Goal: Transaction & Acquisition: Purchase product/service

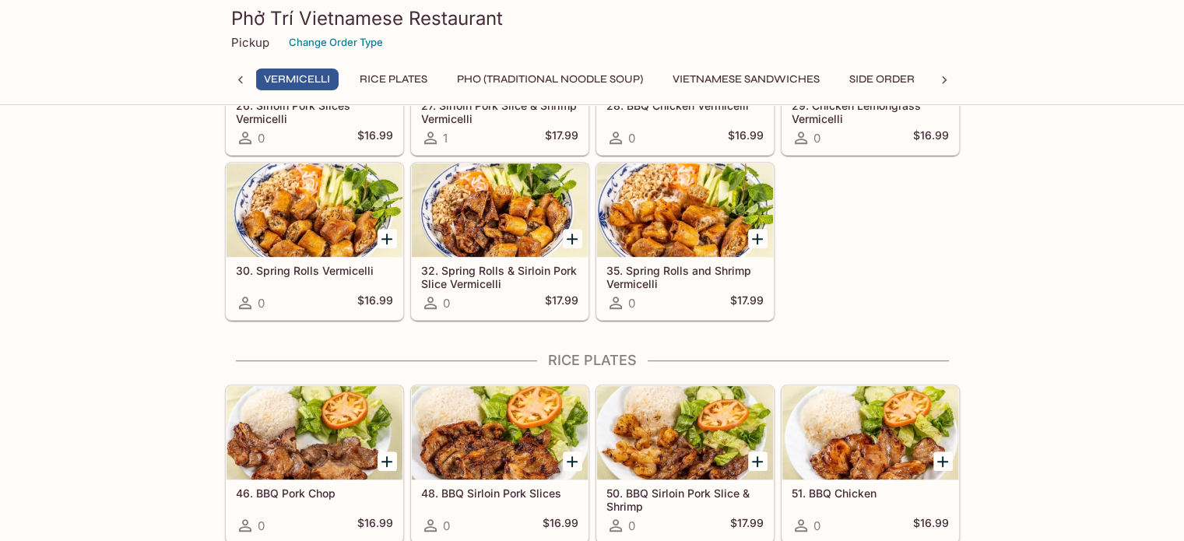
scroll to position [557, 0]
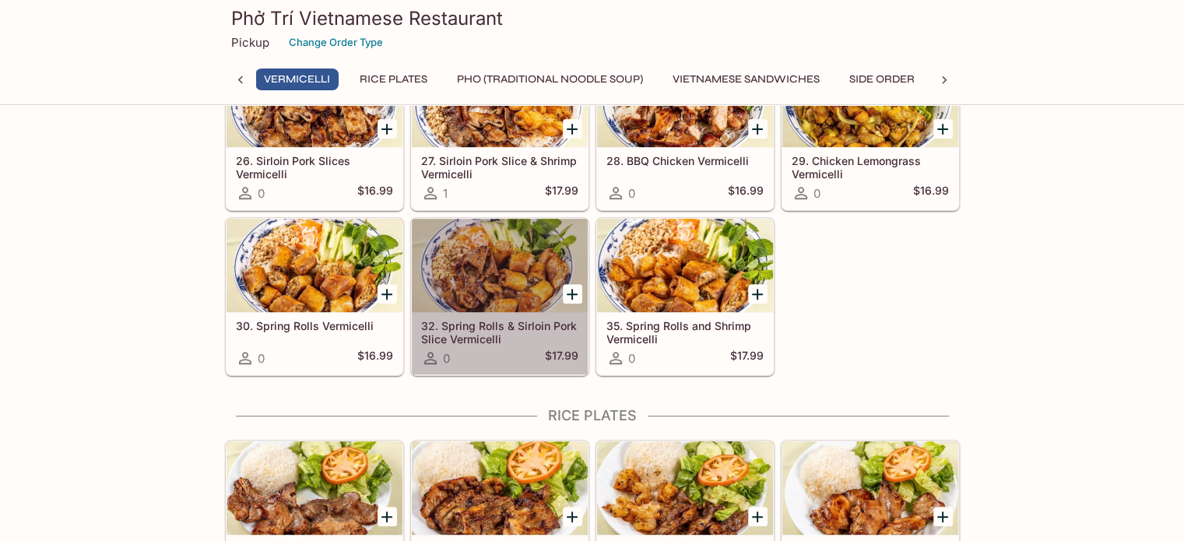
click at [460, 323] on h5 "32. Spring Rolls & Sirloin Pork Slice Vermicelli" at bounding box center [499, 332] width 157 height 26
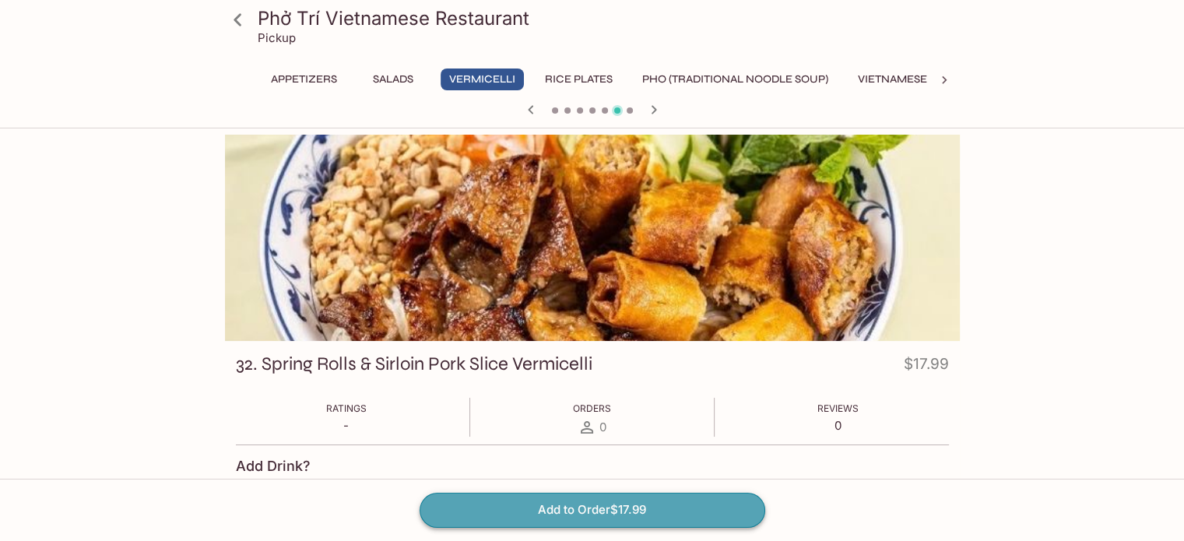
click at [576, 516] on button "Add to Order $17.99" at bounding box center [593, 510] width 346 height 34
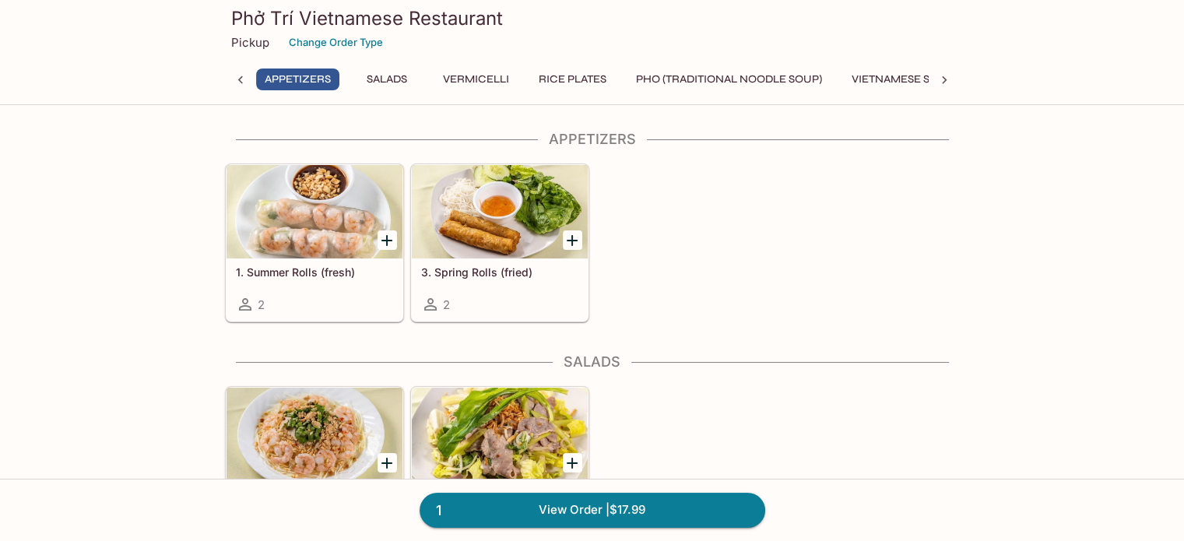
click at [344, 229] on div at bounding box center [315, 211] width 176 height 93
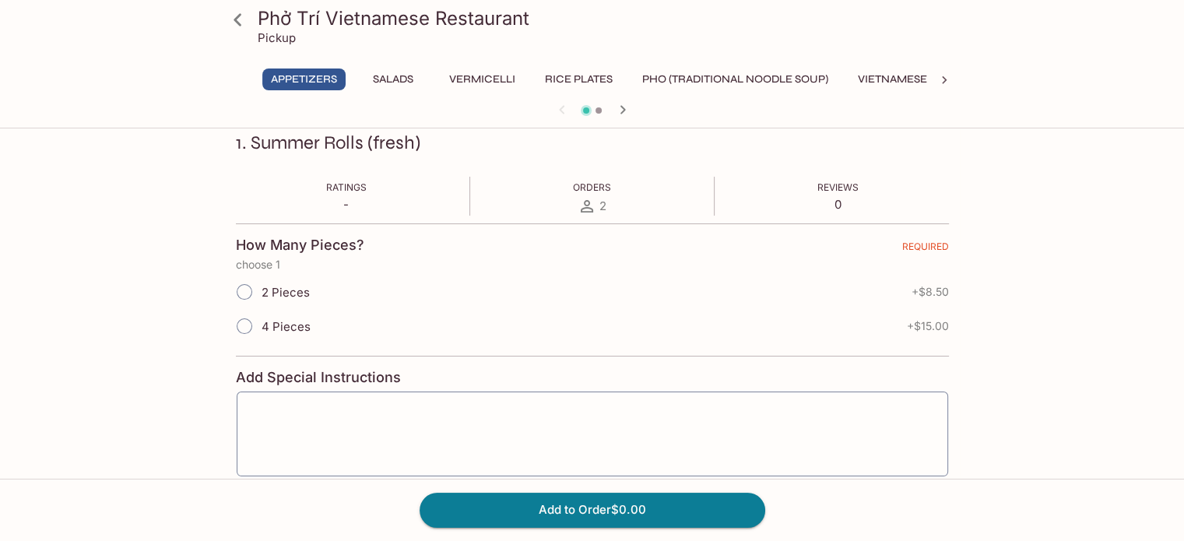
scroll to position [234, 0]
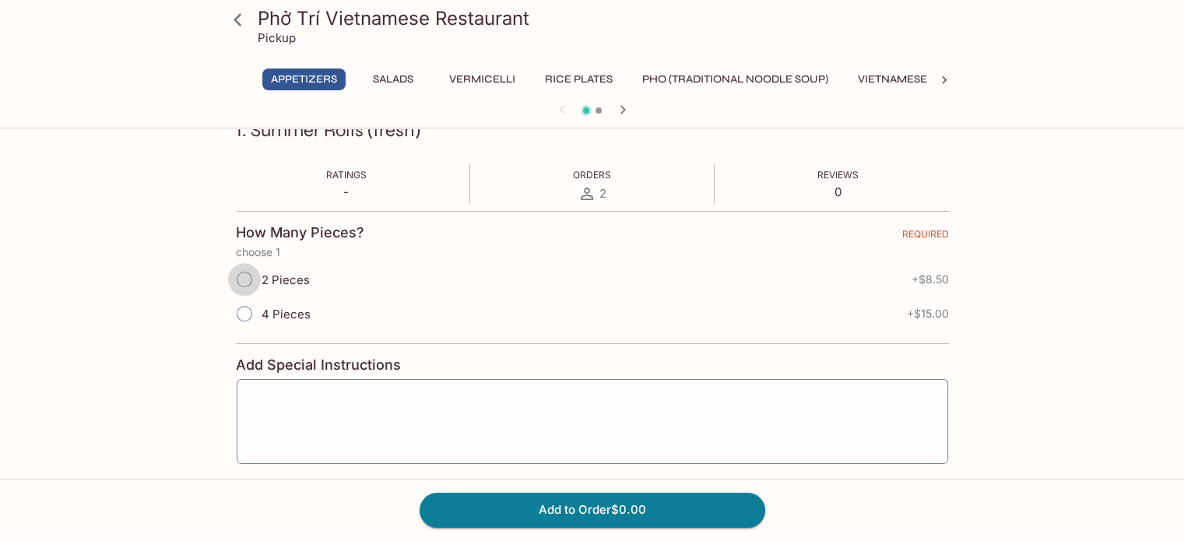
click at [252, 280] on input "2 Pieces" at bounding box center [244, 279] width 33 height 33
click at [246, 273] on input "2 Pieces" at bounding box center [244, 279] width 33 height 33
radio input "true"
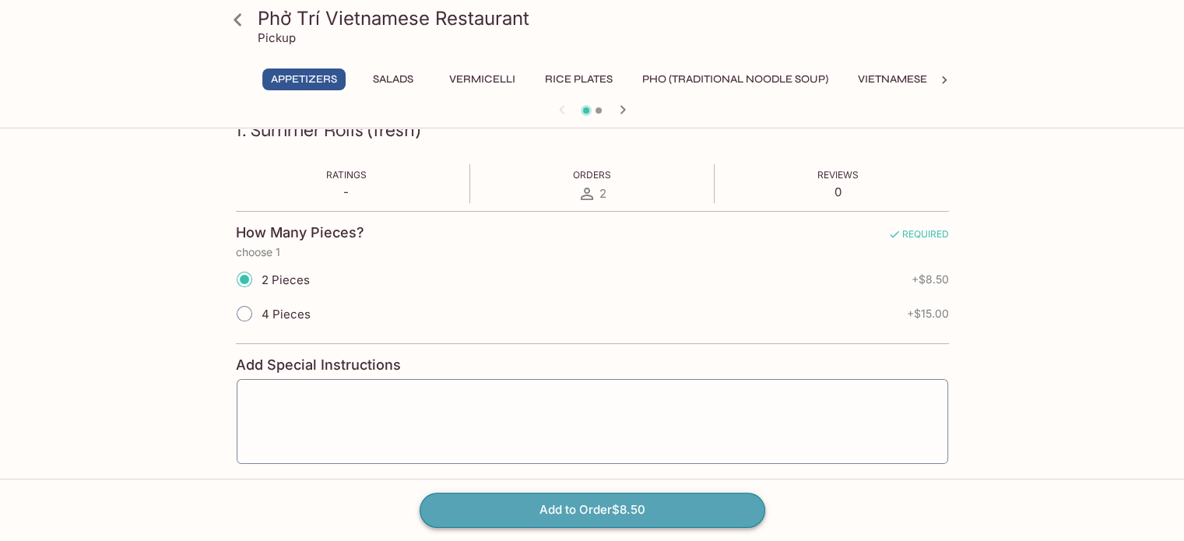
click at [629, 511] on button "Add to Order $8.50" at bounding box center [593, 510] width 346 height 34
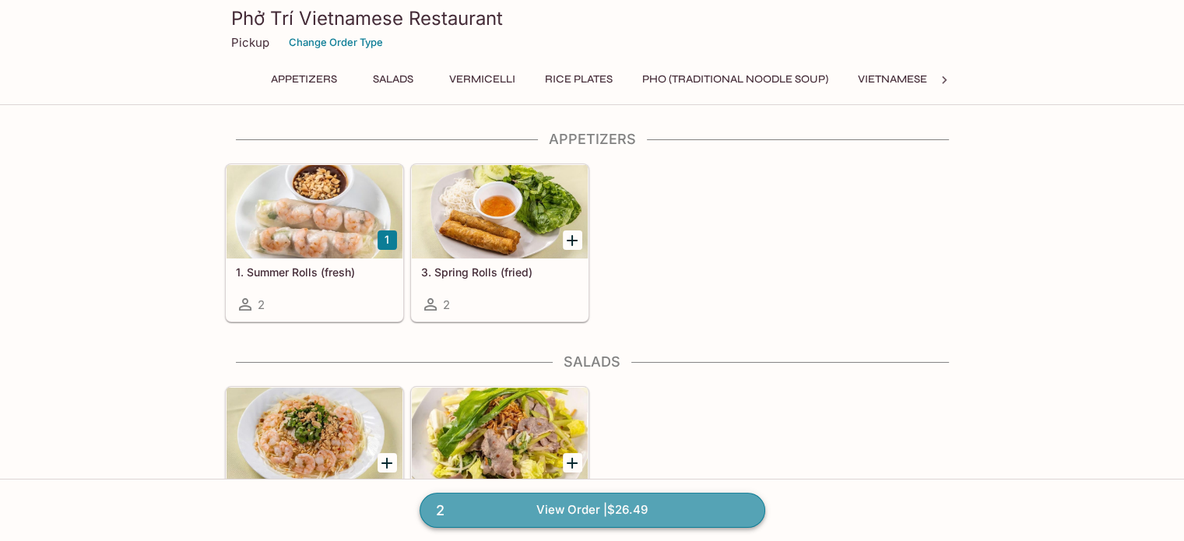
click at [557, 510] on link "2 View Order | $26.49" at bounding box center [593, 510] width 346 height 34
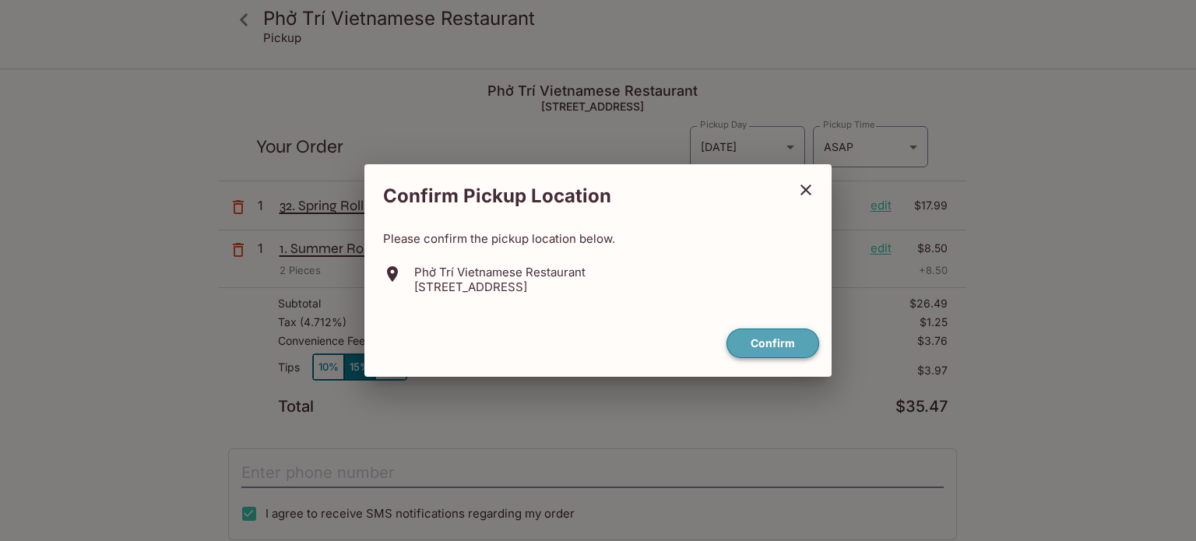
click at [782, 350] on button "Confirm" at bounding box center [773, 344] width 93 height 30
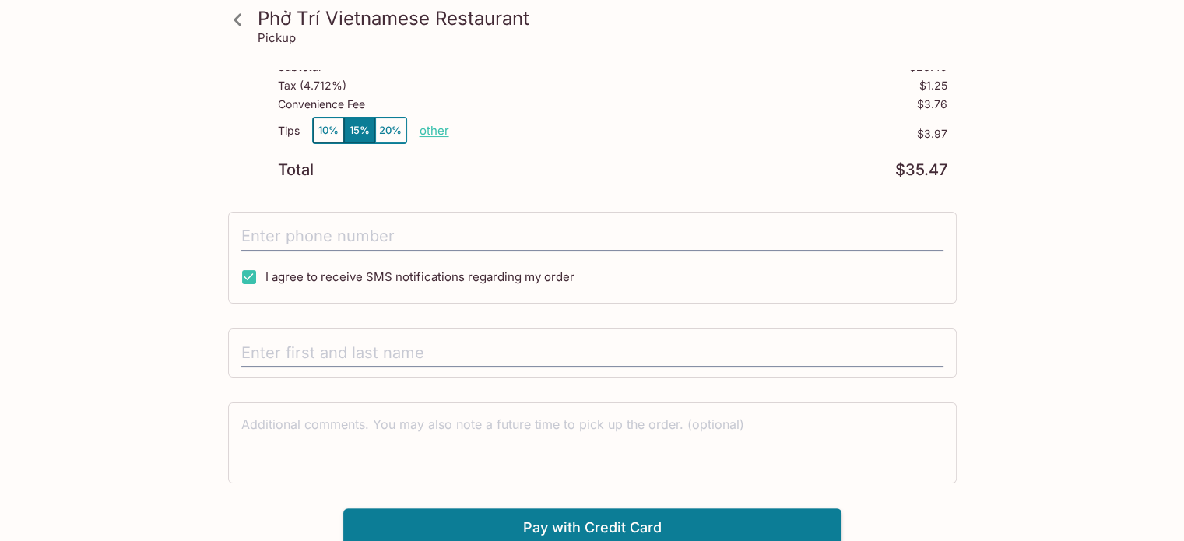
scroll to position [240, 0]
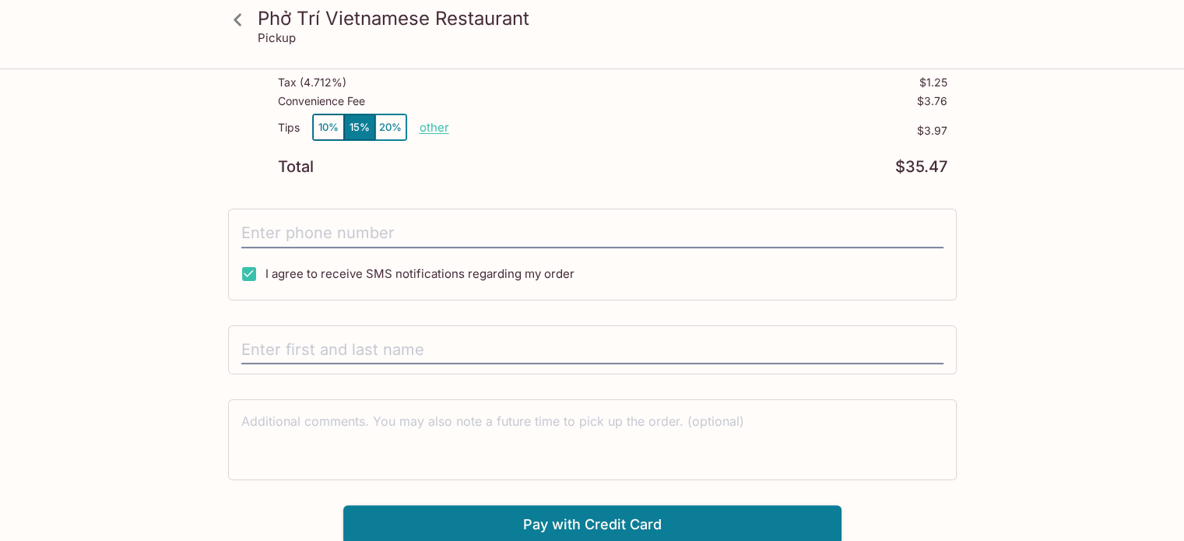
click at [427, 126] on p "other" at bounding box center [435, 127] width 30 height 15
type input "0.00"
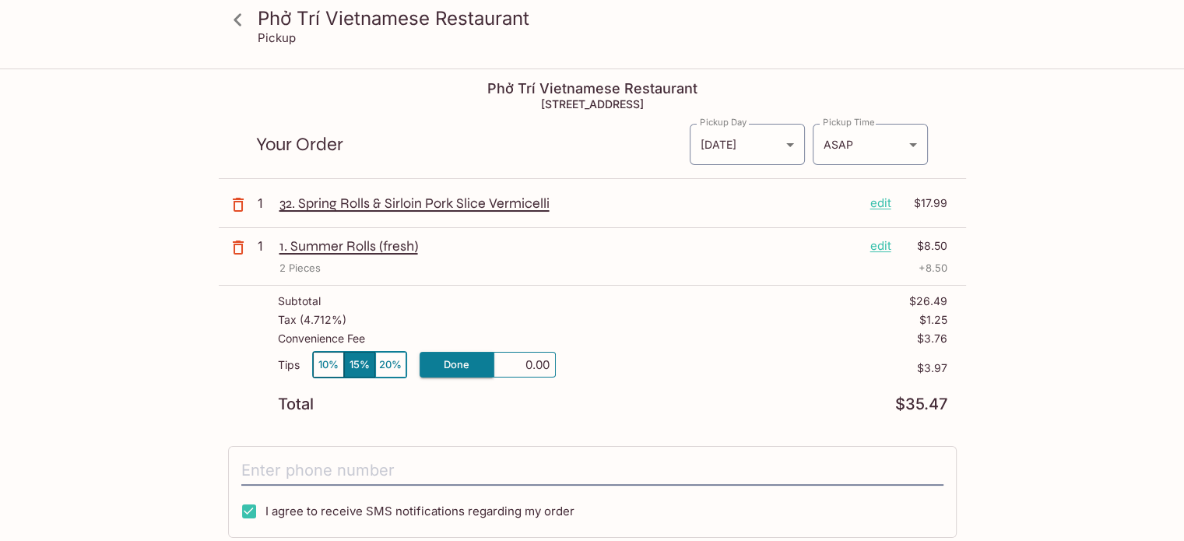
scroll to position [0, 0]
